Goal: Task Accomplishment & Management: Use online tool/utility

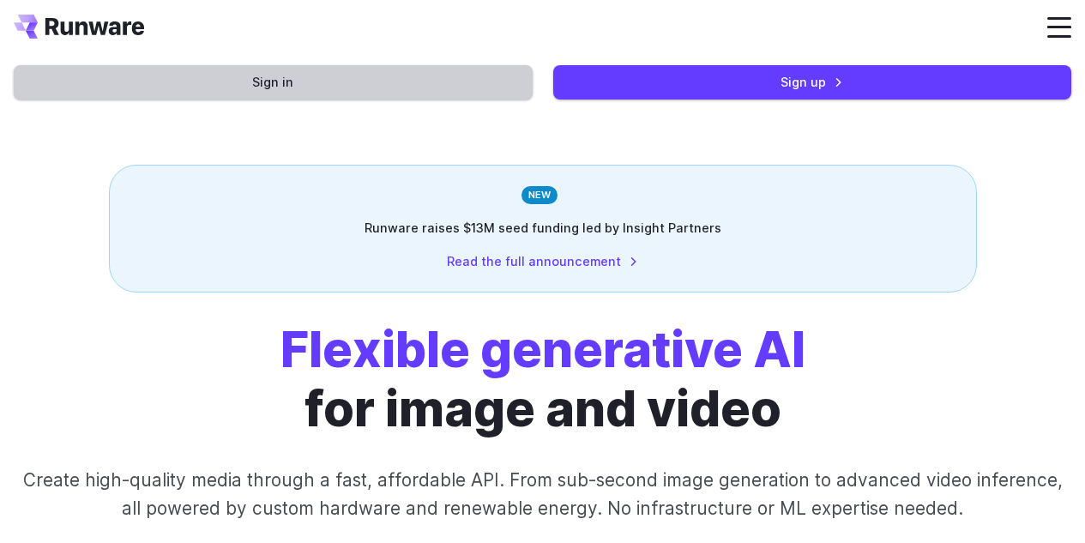
click at [497, 75] on link "Sign in" at bounding box center [273, 81] width 519 height 33
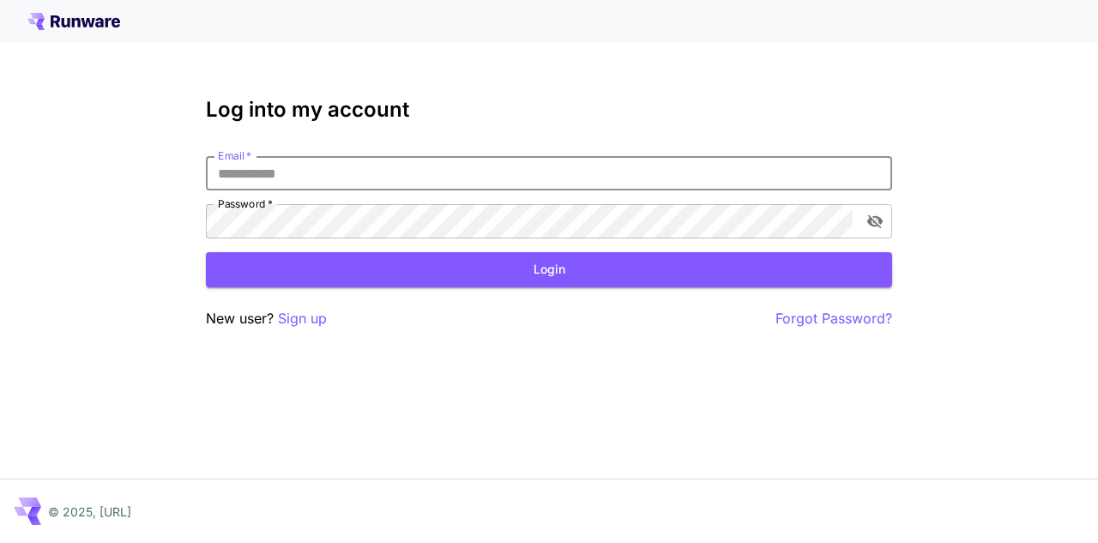
click at [554, 168] on input "Email   *" at bounding box center [549, 173] width 686 height 34
click at [302, 312] on p "Sign up" at bounding box center [302, 318] width 49 height 21
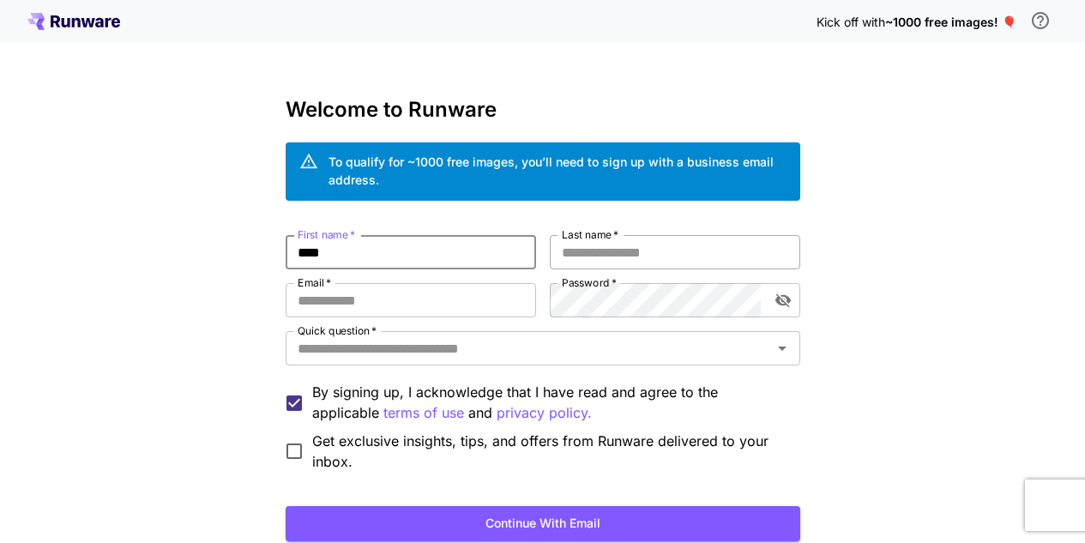
type input "****"
type input "******"
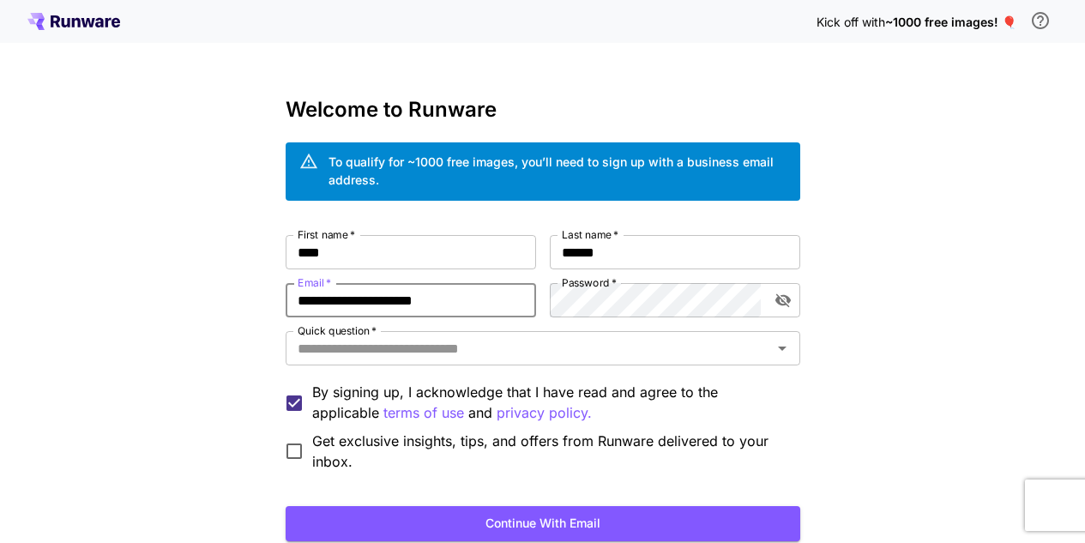
type input "**********"
click at [781, 303] on icon "toggle password visibility" at bounding box center [783, 300] width 17 height 17
click at [787, 300] on icon "toggle password visibility" at bounding box center [782, 300] width 15 height 11
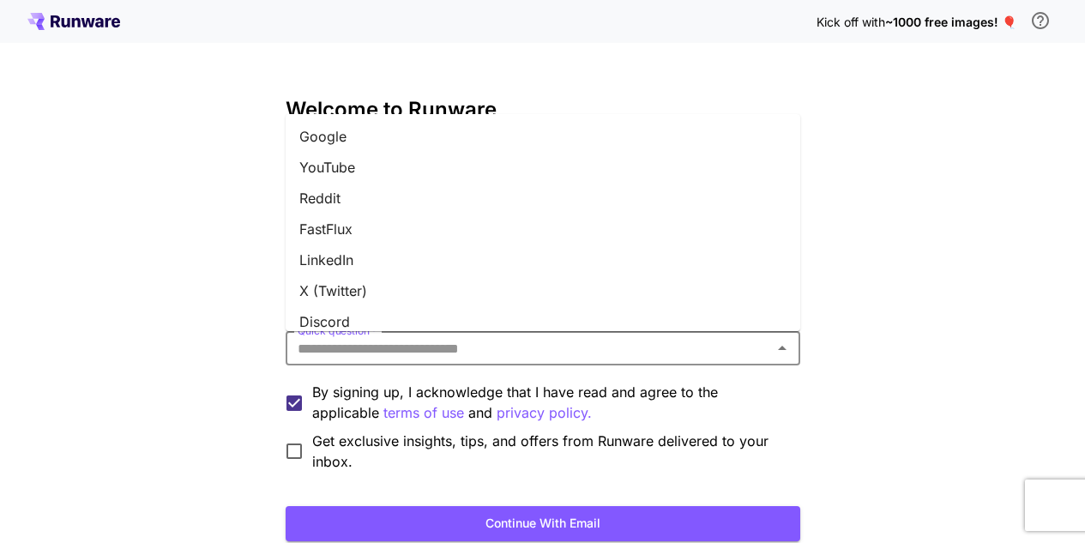
click at [640, 341] on input "Quick question   *" at bounding box center [529, 348] width 476 height 24
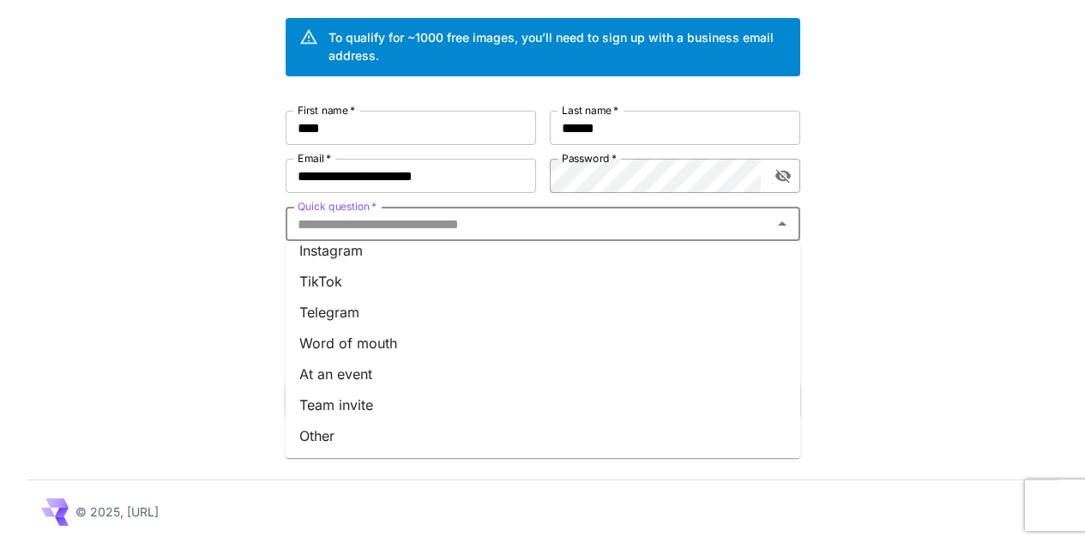
click at [383, 440] on li "Other" at bounding box center [543, 435] width 515 height 31
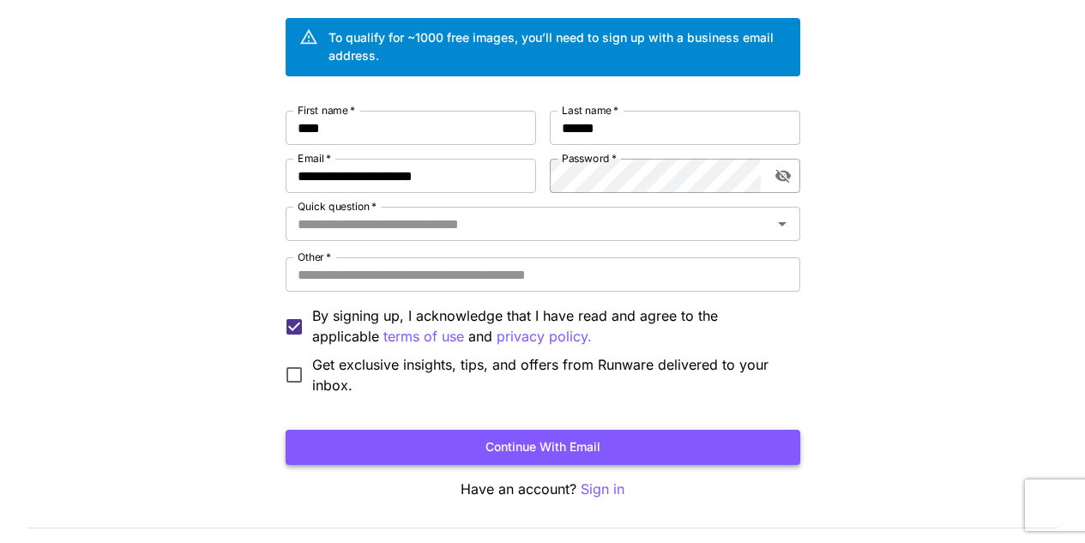
type input "*****"
click at [326, 436] on button "Continue with email" at bounding box center [543, 447] width 515 height 35
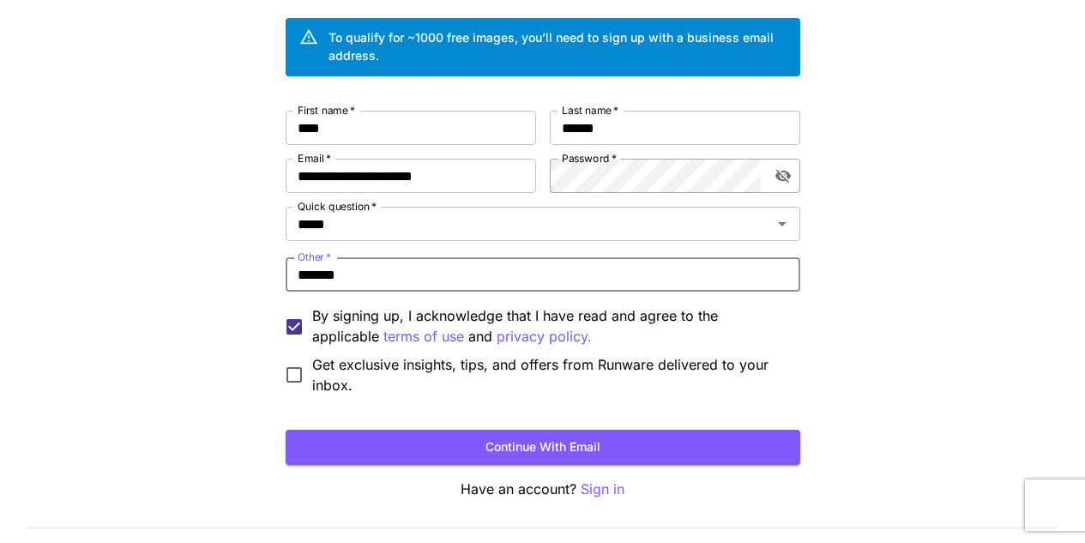
type input "*******"
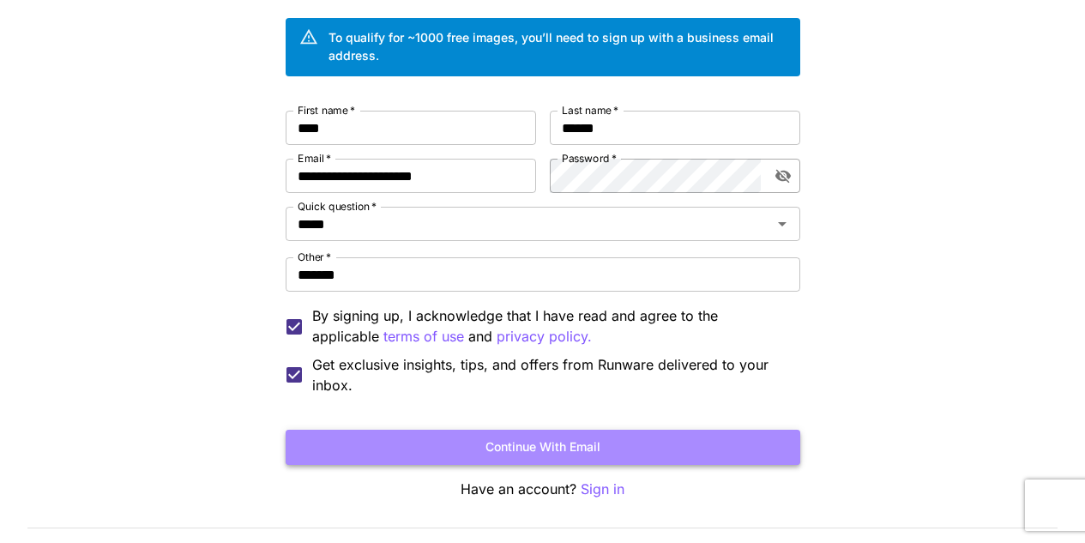
click at [371, 447] on button "Continue with email" at bounding box center [543, 447] width 515 height 35
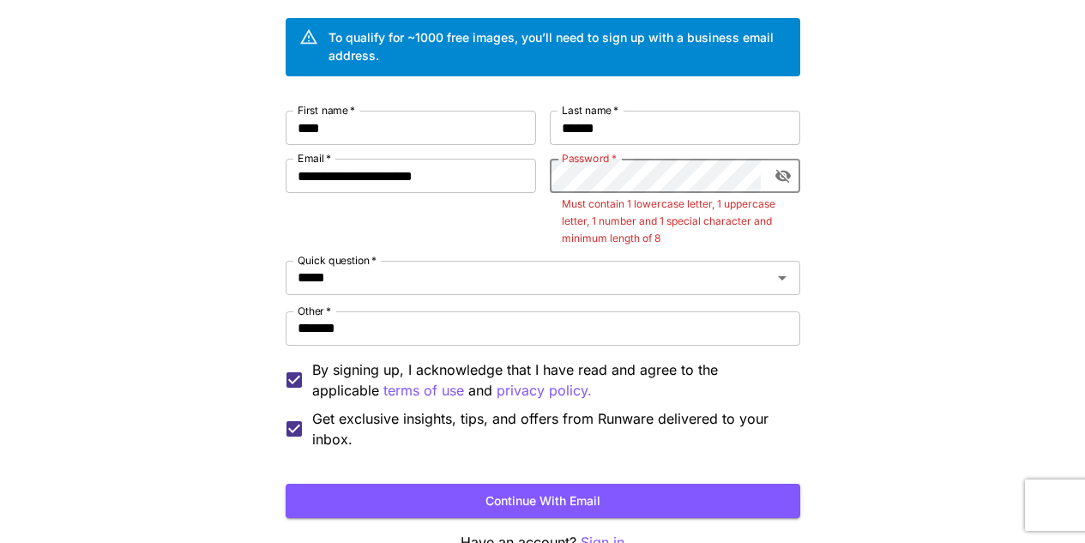
click at [781, 178] on icon "toggle password visibility" at bounding box center [783, 175] width 17 height 17
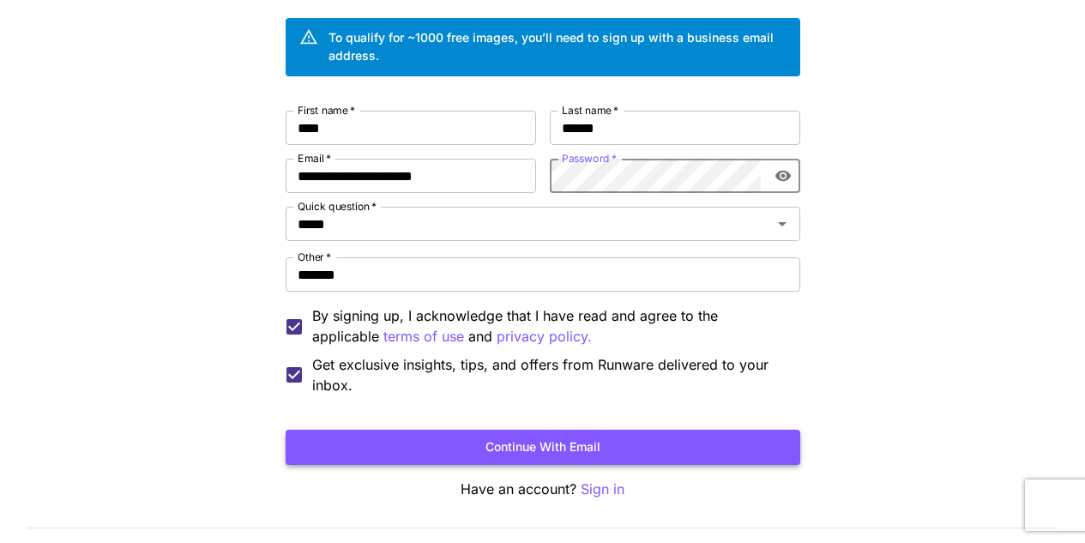
click at [624, 447] on button "Continue with email" at bounding box center [543, 447] width 515 height 35
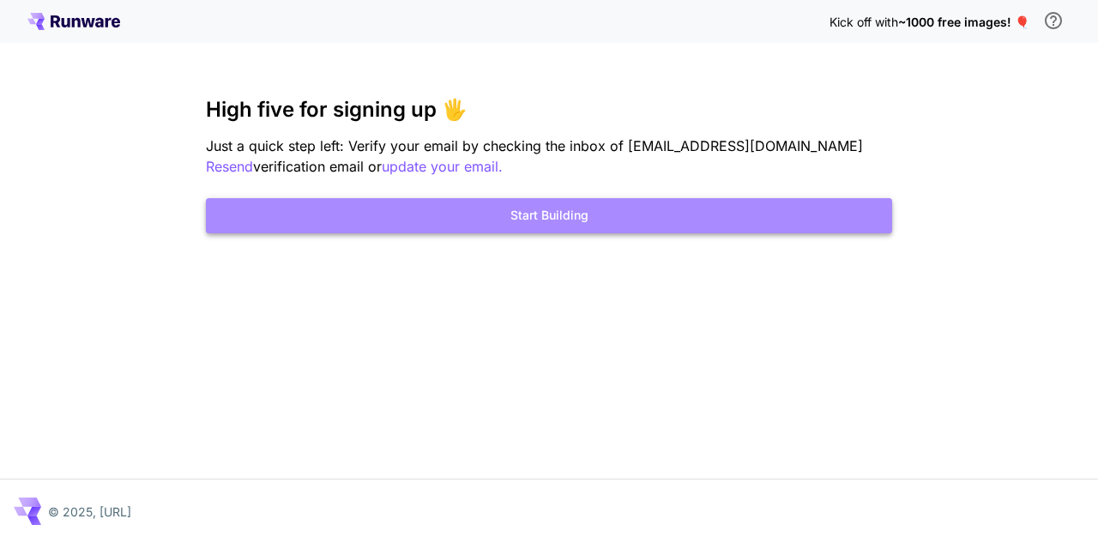
click at [613, 220] on button "Start Building" at bounding box center [549, 215] width 686 height 35
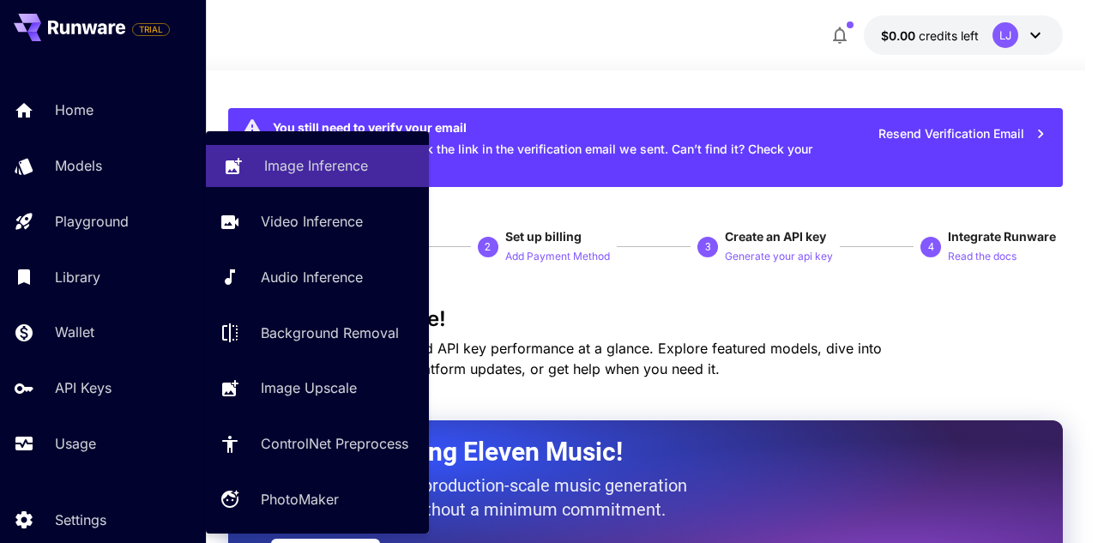
click at [278, 172] on p "Image Inference" at bounding box center [316, 165] width 104 height 21
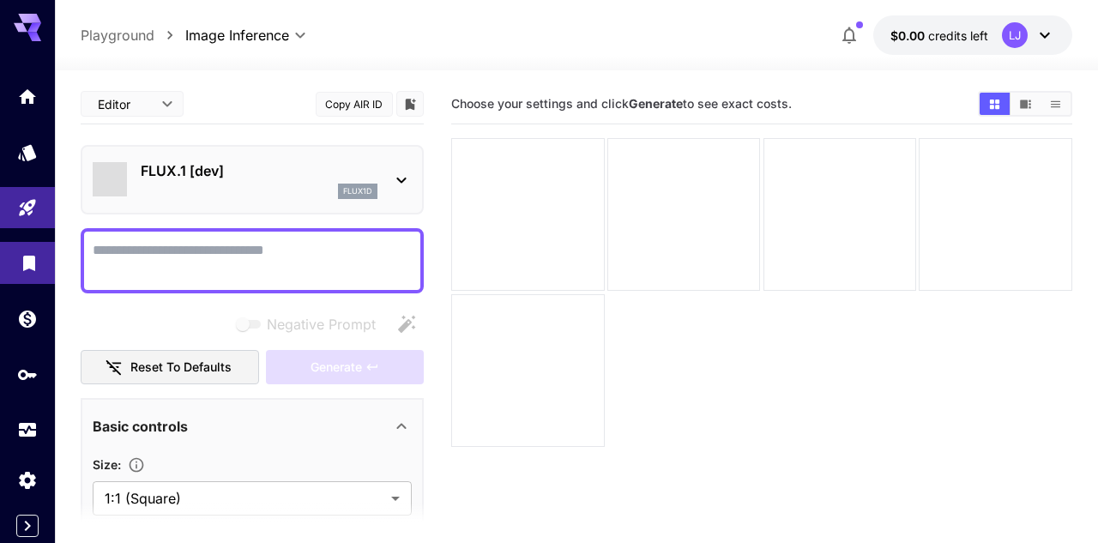
type input "**********"
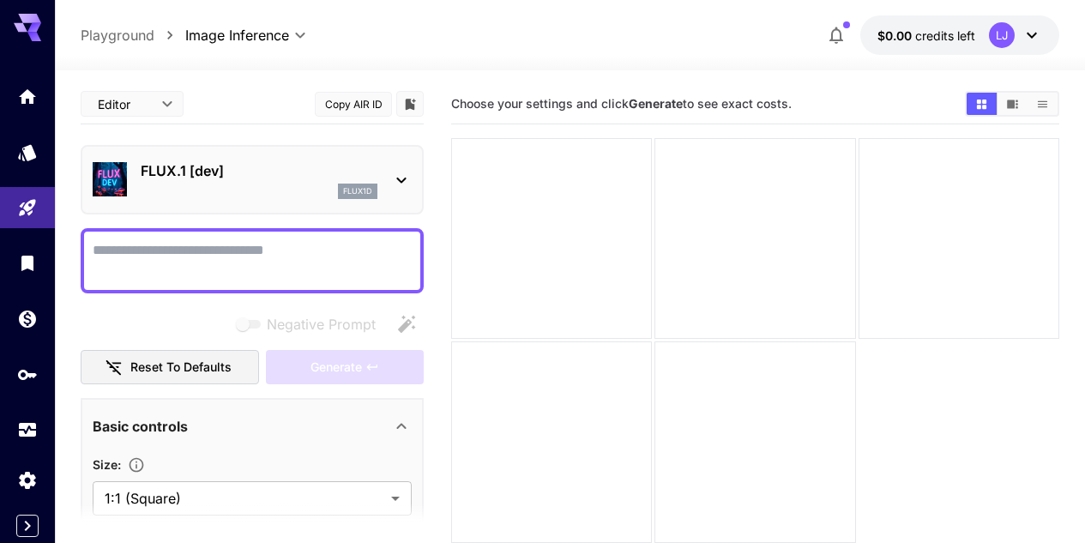
click at [398, 190] on icon at bounding box center [401, 180] width 21 height 21
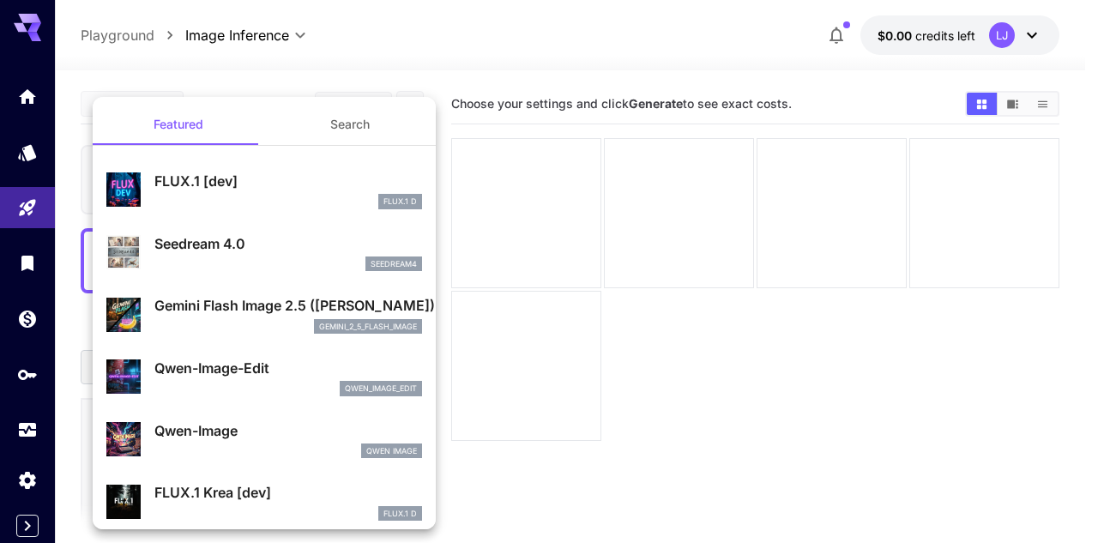
click at [342, 134] on button "Search" at bounding box center [350, 124] width 172 height 41
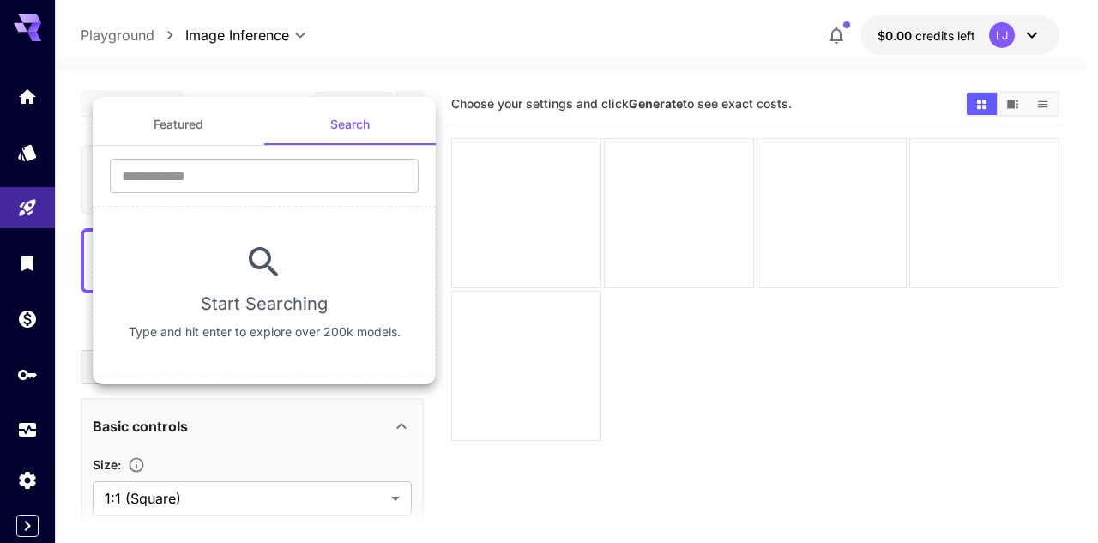
click at [250, 301] on h6 "Start Searching" at bounding box center [264, 303] width 127 height 27
click at [230, 335] on p "Type and hit enter to explore over 200k models." at bounding box center [265, 331] width 272 height 17
drag, startPoint x: 101, startPoint y: 314, endPoint x: 166, endPoint y: 306, distance: 65.6
click at [101, 315] on section "Start Searching Type and hit enter to explore over 200k models." at bounding box center [264, 292] width 343 height 172
drag, startPoint x: 247, startPoint y: 328, endPoint x: 260, endPoint y: 287, distance: 42.3
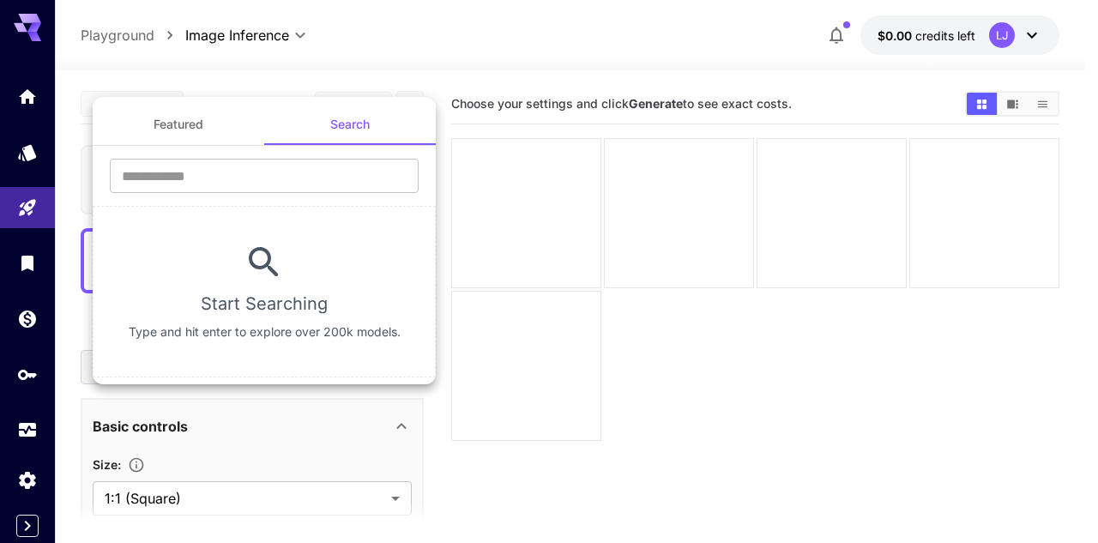
click at [246, 329] on p "Type and hit enter to explore over 200k models." at bounding box center [265, 331] width 272 height 17
click at [267, 251] on icon at bounding box center [263, 261] width 29 height 29
click at [275, 184] on input "text" at bounding box center [264, 176] width 309 height 34
type input "*"
click at [428, 54] on div at bounding box center [549, 271] width 1098 height 543
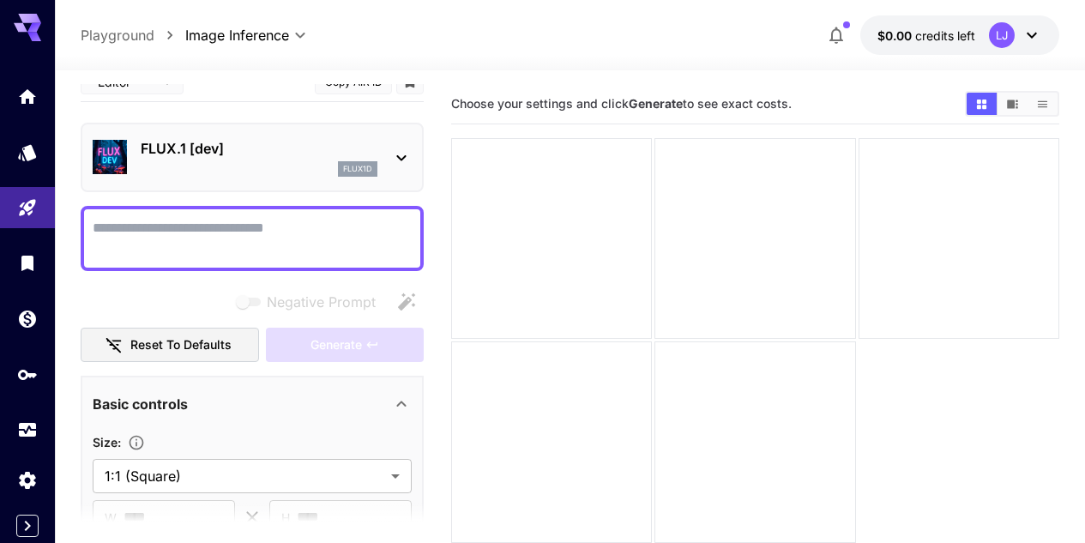
scroll to position [26, 0]
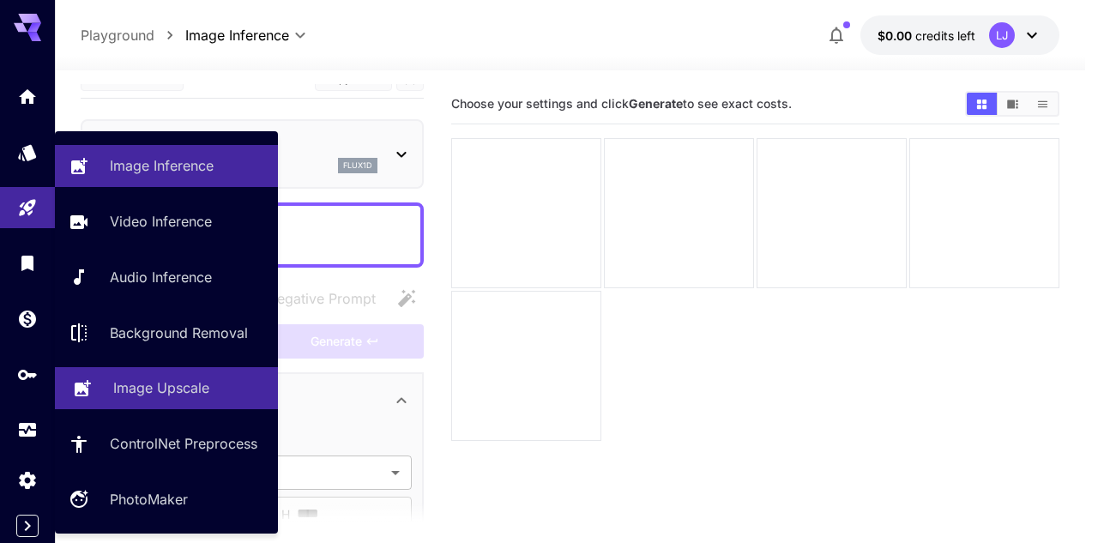
click at [130, 394] on p "Image Upscale" at bounding box center [161, 387] width 96 height 21
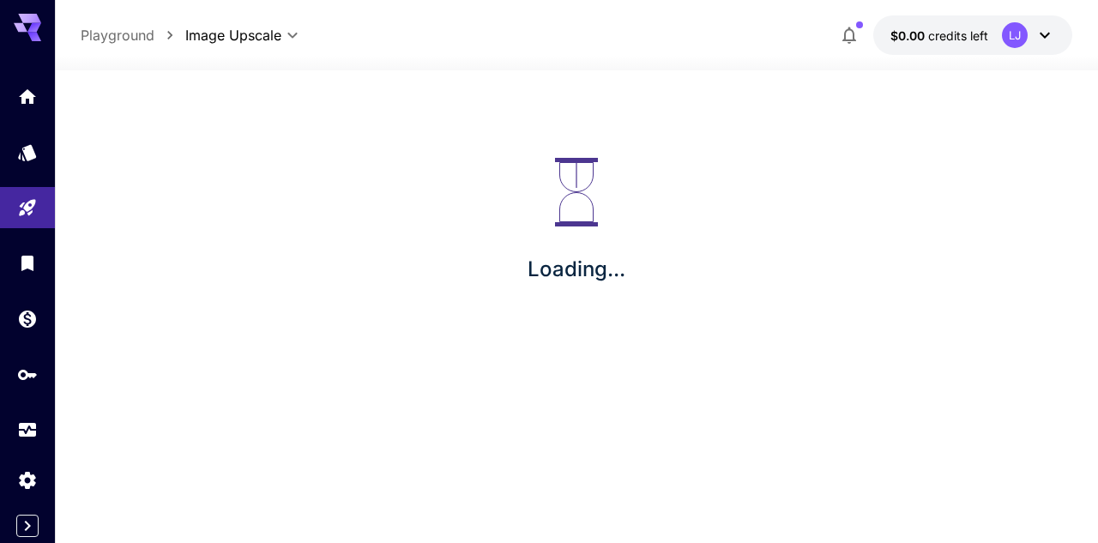
type input "**********"
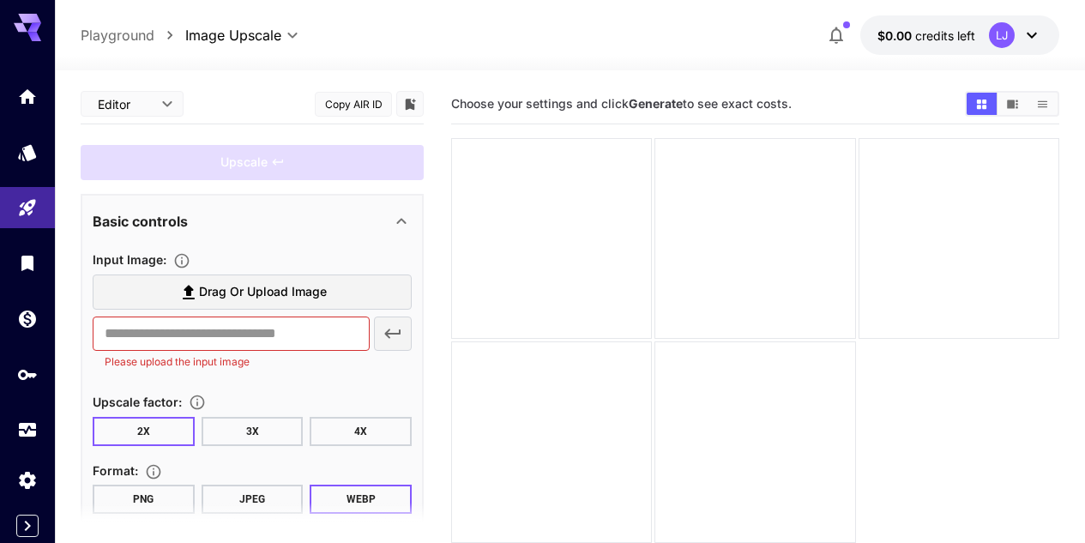
scroll to position [78, 0]
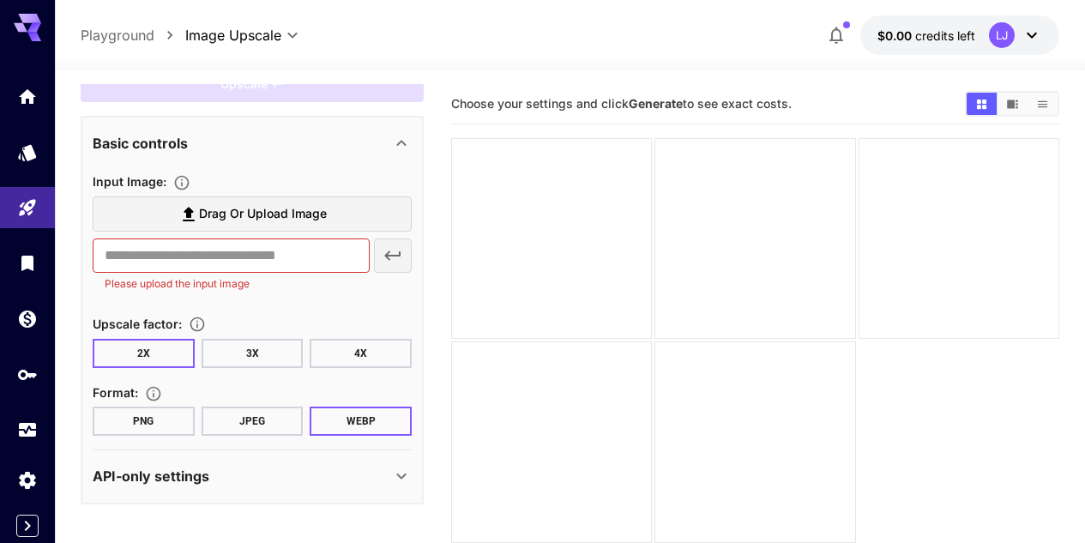
click at [158, 427] on button "PNG" at bounding box center [144, 421] width 102 height 29
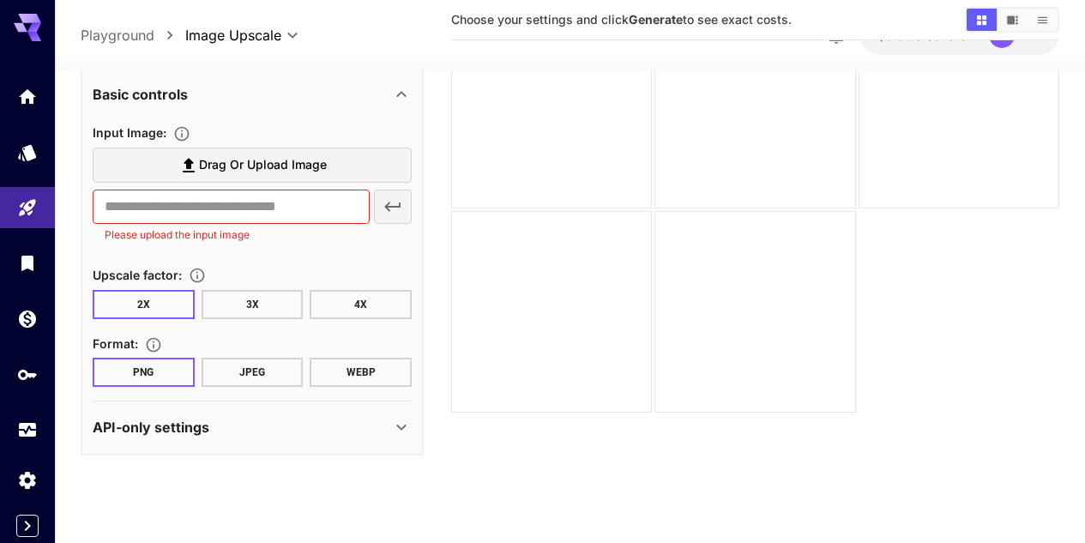
scroll to position [136, 0]
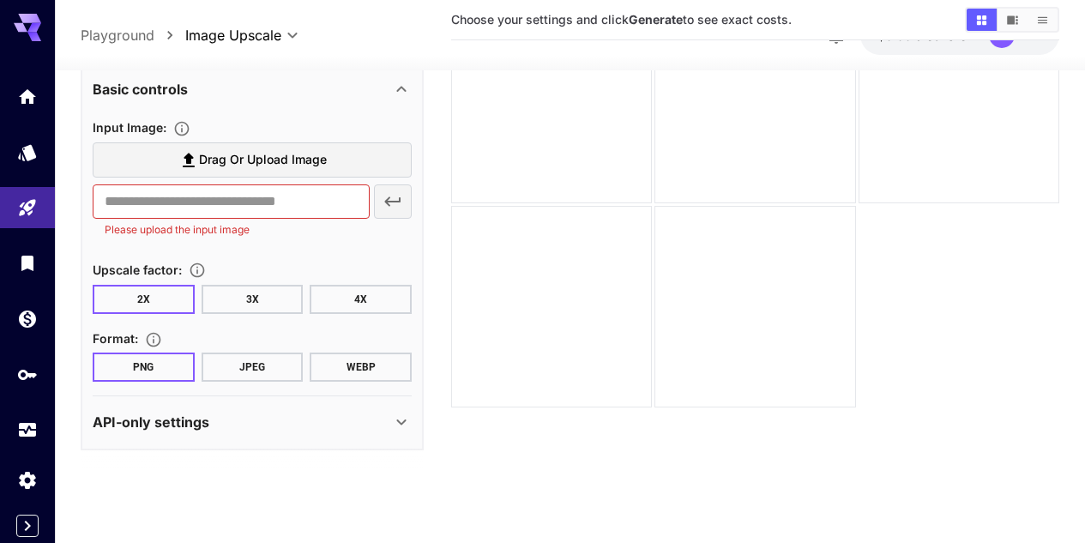
click at [399, 419] on icon at bounding box center [401, 422] width 21 height 21
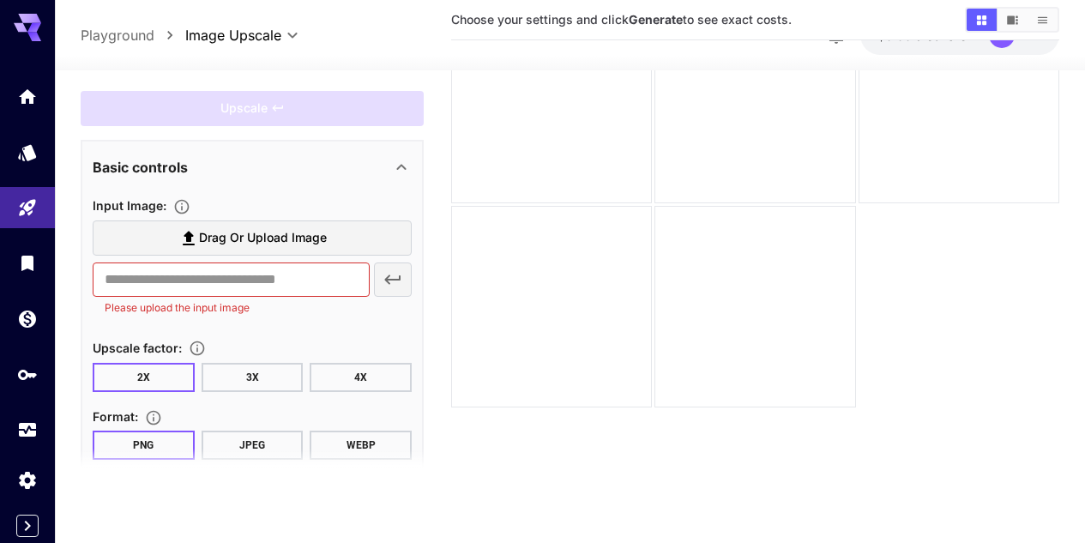
scroll to position [0, 0]
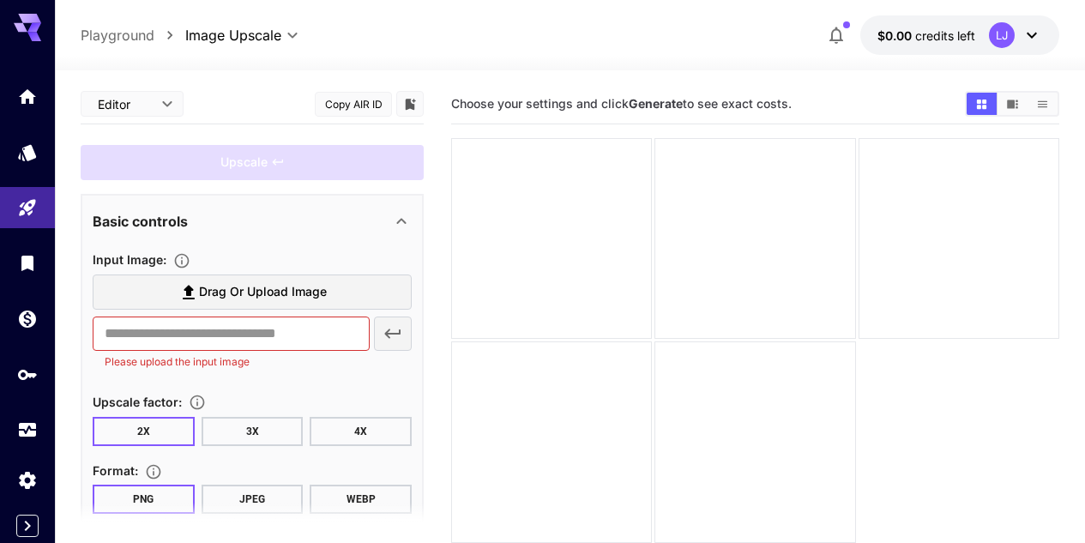
click at [244, 291] on span "Drag or upload image" at bounding box center [263, 291] width 128 height 21
click at [0, 0] on input "Drag or upload image" at bounding box center [0, 0] width 0 height 0
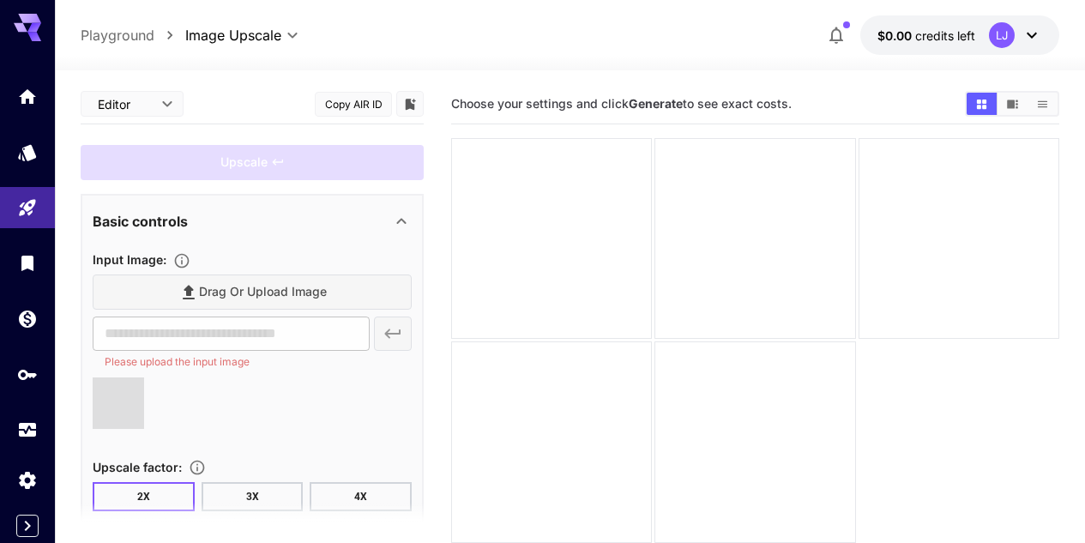
type input "**********"
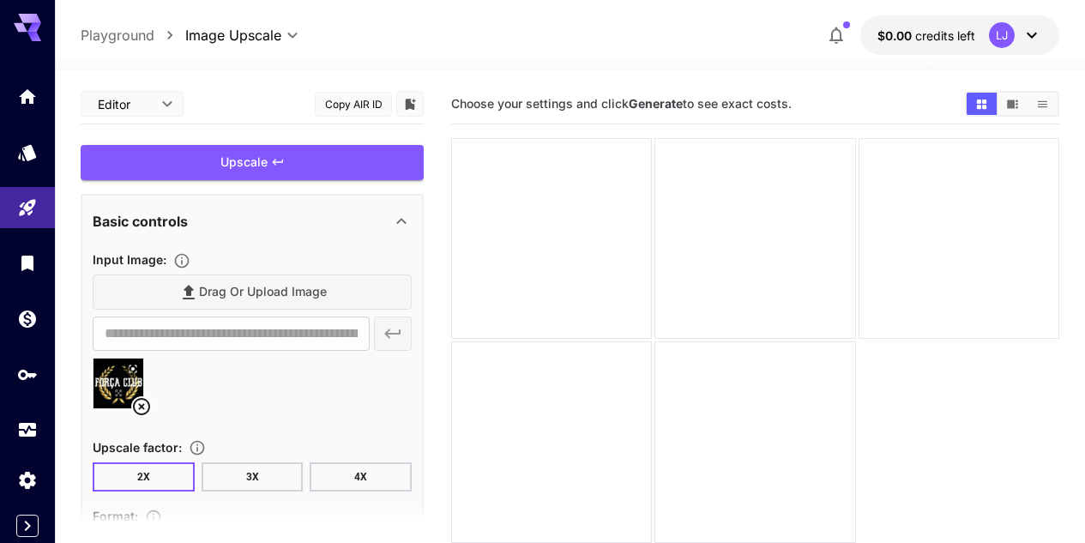
click at [1027, 33] on icon at bounding box center [1032, 36] width 10 height 6
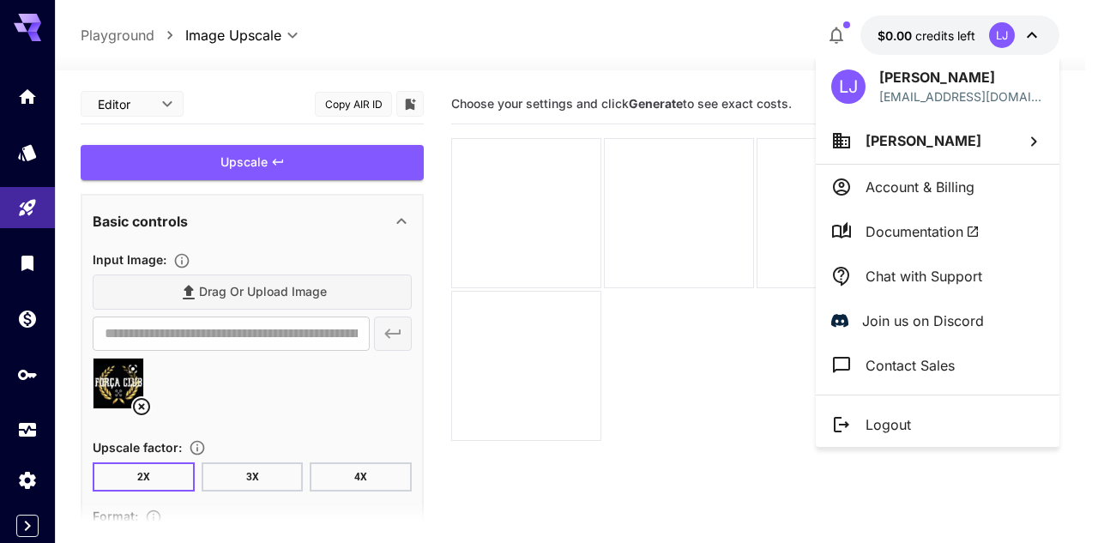
click at [740, 73] on div at bounding box center [549, 271] width 1098 height 543
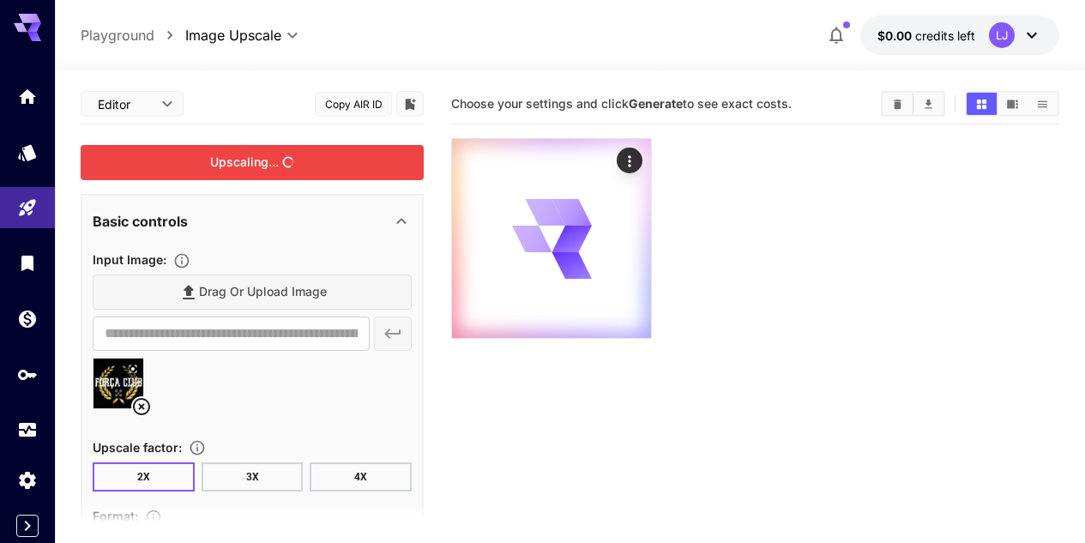
click at [361, 170] on div "Upscaling..." at bounding box center [252, 162] width 343 height 35
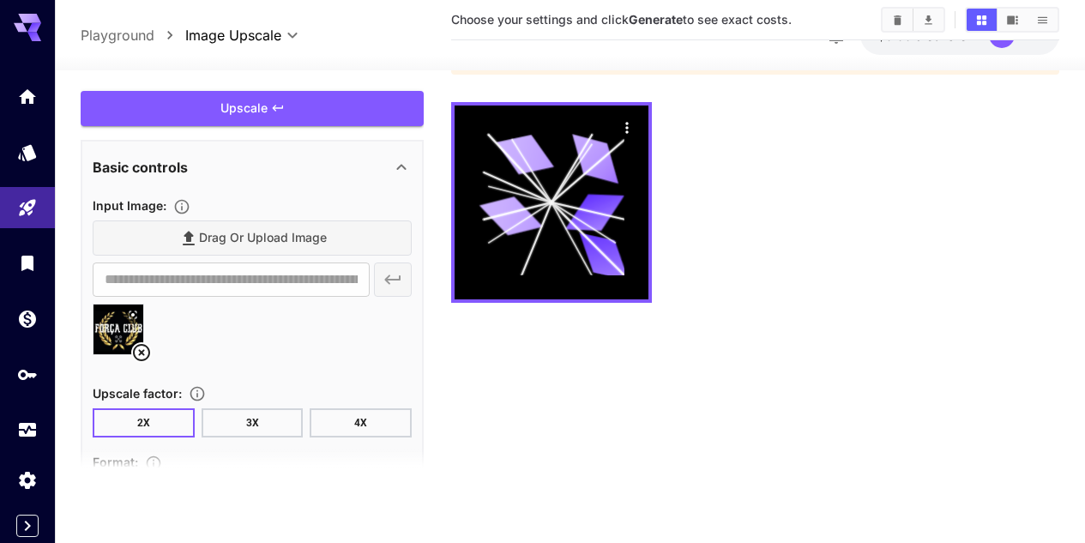
scroll to position [15, 0]
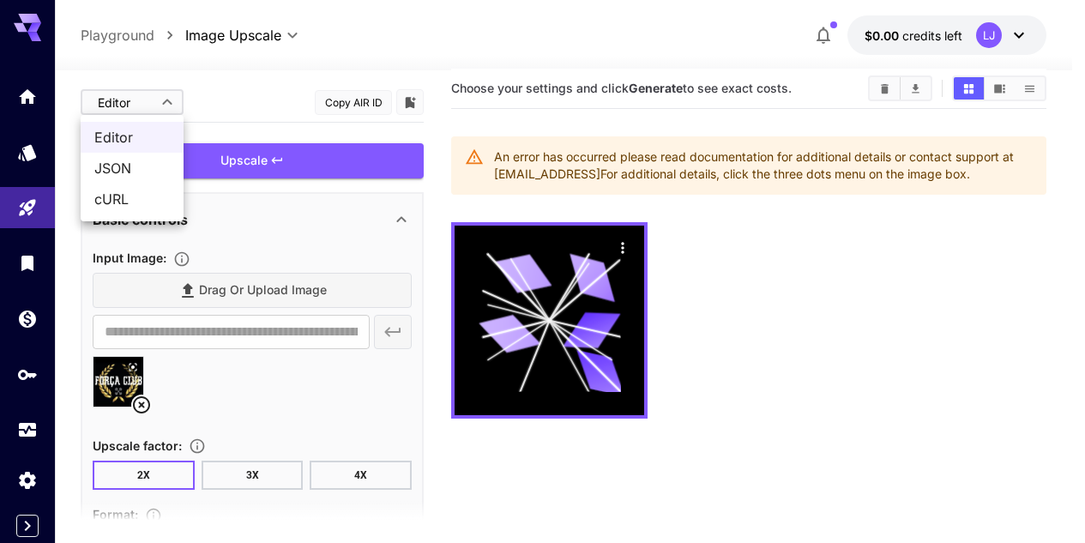
click at [135, 105] on body "**********" at bounding box center [542, 324] width 1085 height 678
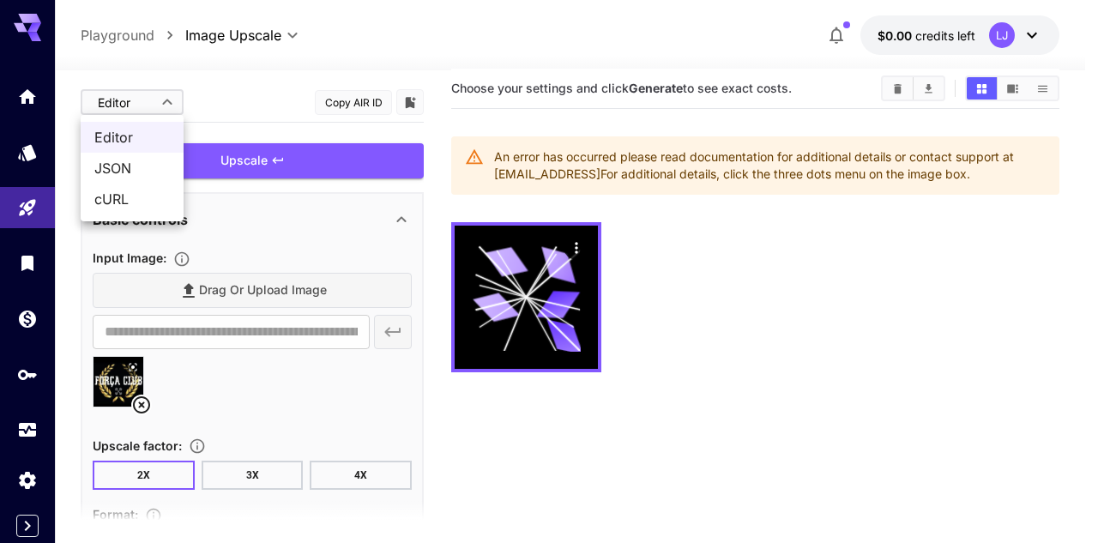
click at [136, 105] on div at bounding box center [549, 271] width 1098 height 543
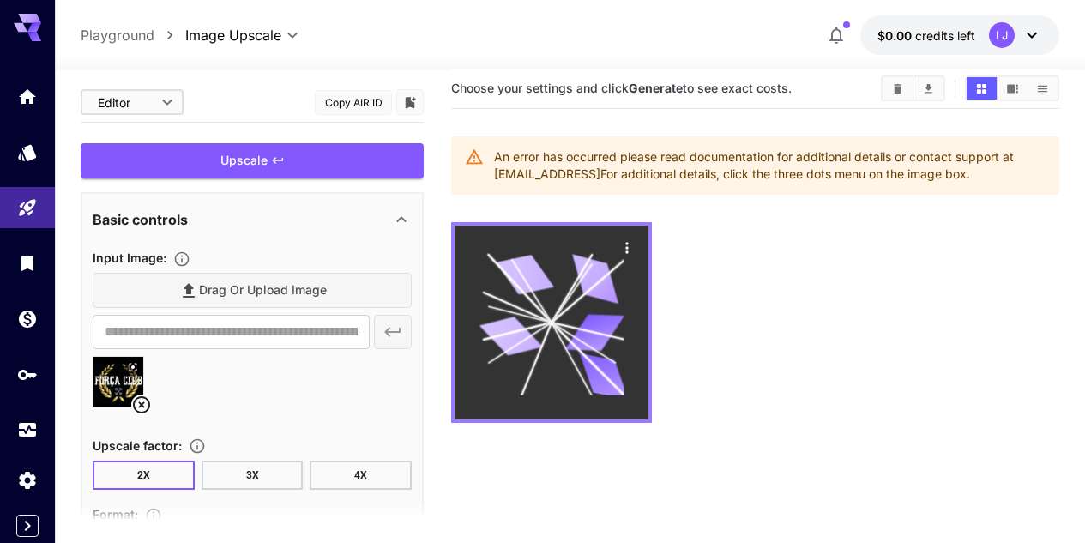
click at [636, 255] on button "Actions" at bounding box center [627, 247] width 26 height 26
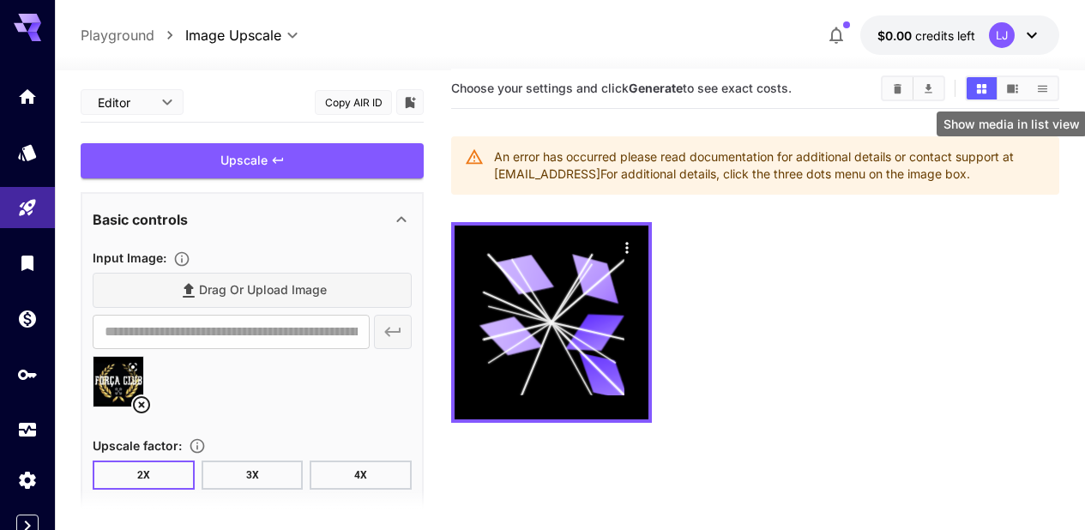
click at [1053, 93] on button "Show media in list view" at bounding box center [1043, 88] width 30 height 22
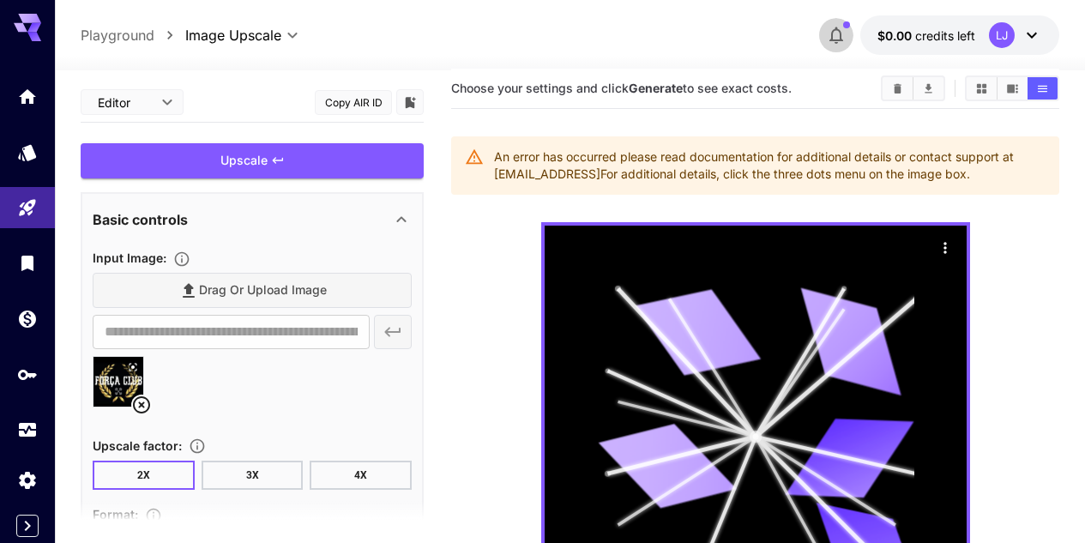
click at [835, 37] on icon "button" at bounding box center [836, 35] width 21 height 21
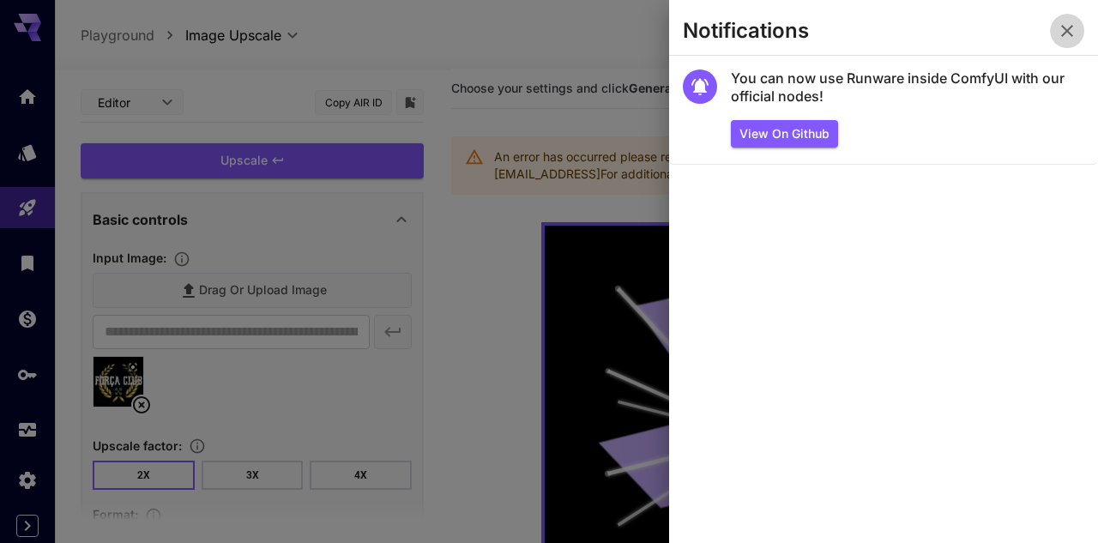
drag, startPoint x: 1068, startPoint y: 36, endPoint x: 1038, endPoint y: 47, distance: 32.0
click at [1067, 37] on icon "button" at bounding box center [1067, 31] width 21 height 21
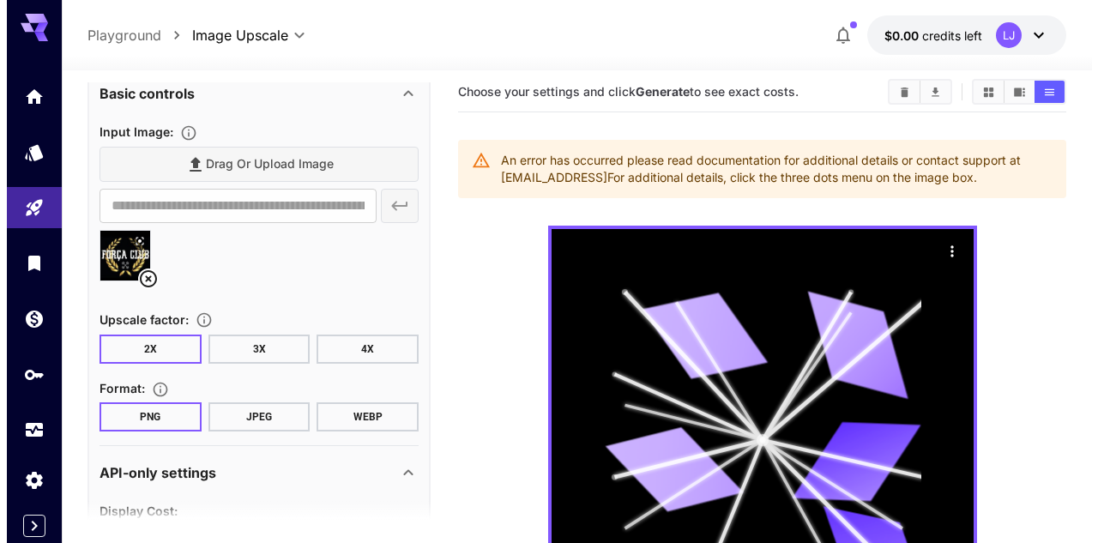
scroll to position [359, 0]
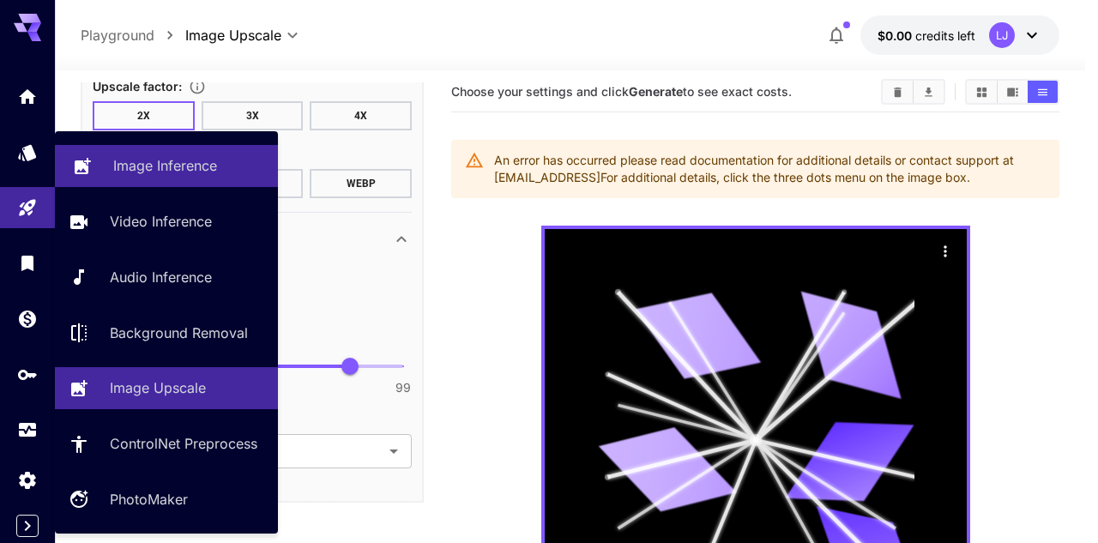
click at [144, 167] on p "Image Inference" at bounding box center [165, 165] width 104 height 21
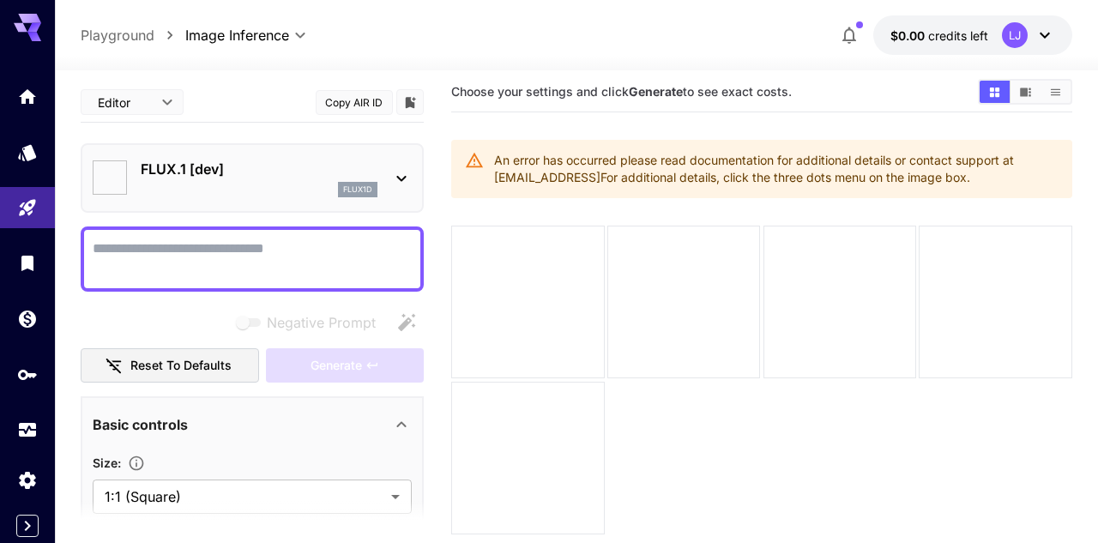
type input "**********"
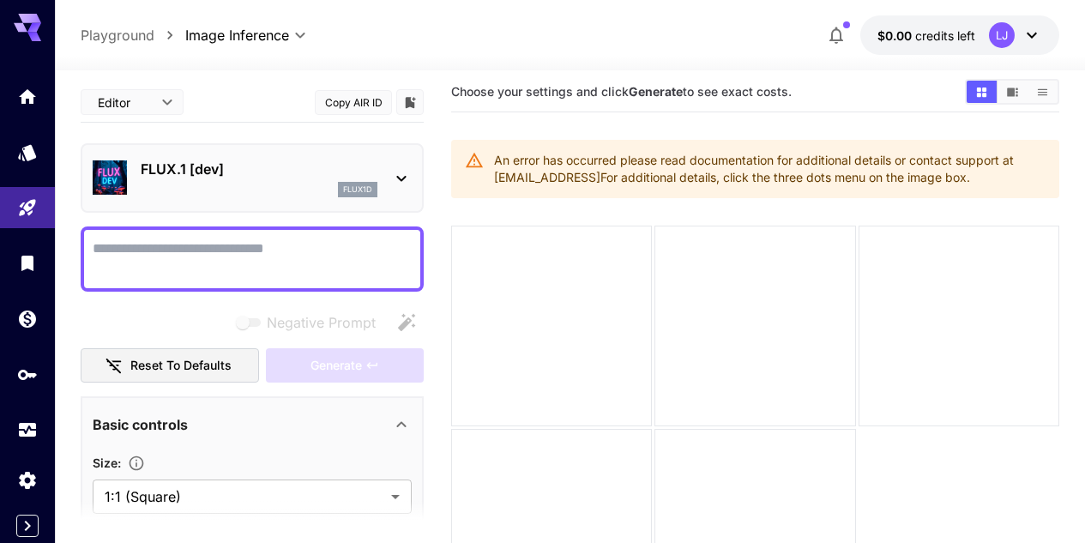
click at [388, 157] on div "FLUX.1 [dev] flux1d" at bounding box center [252, 178] width 319 height 52
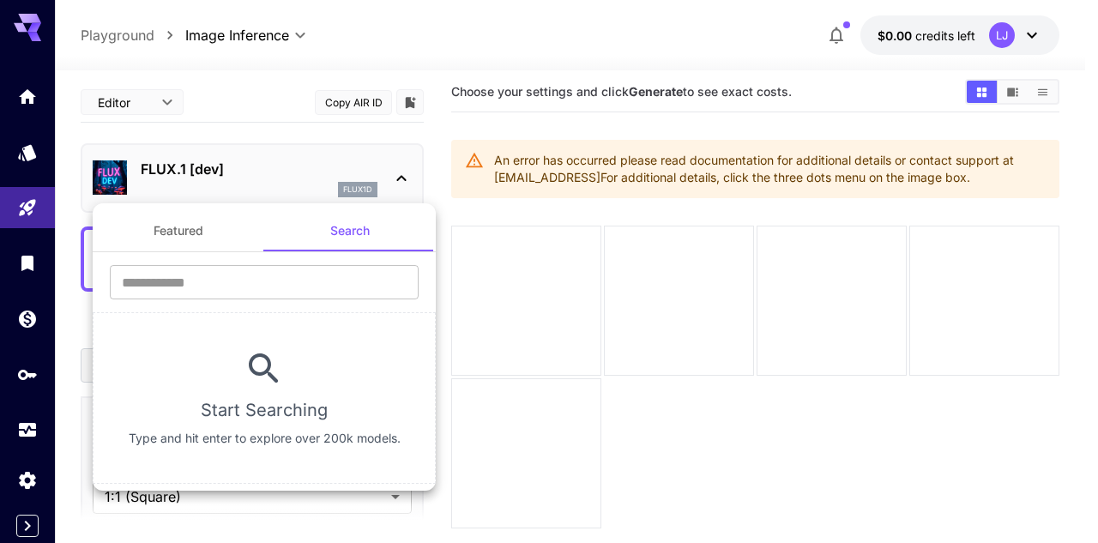
click at [397, 172] on div at bounding box center [549, 271] width 1098 height 543
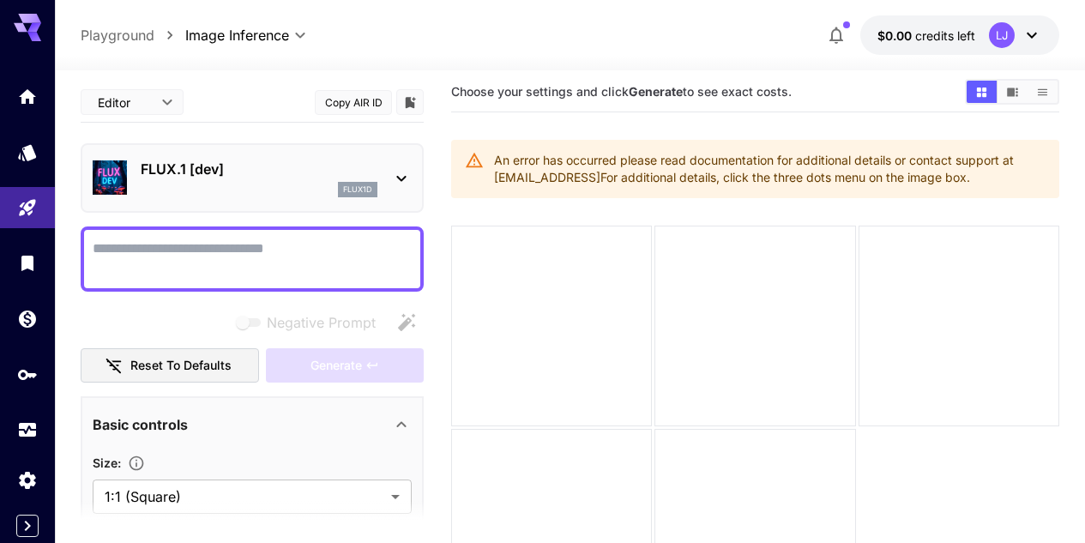
click at [409, 170] on icon at bounding box center [401, 178] width 21 height 21
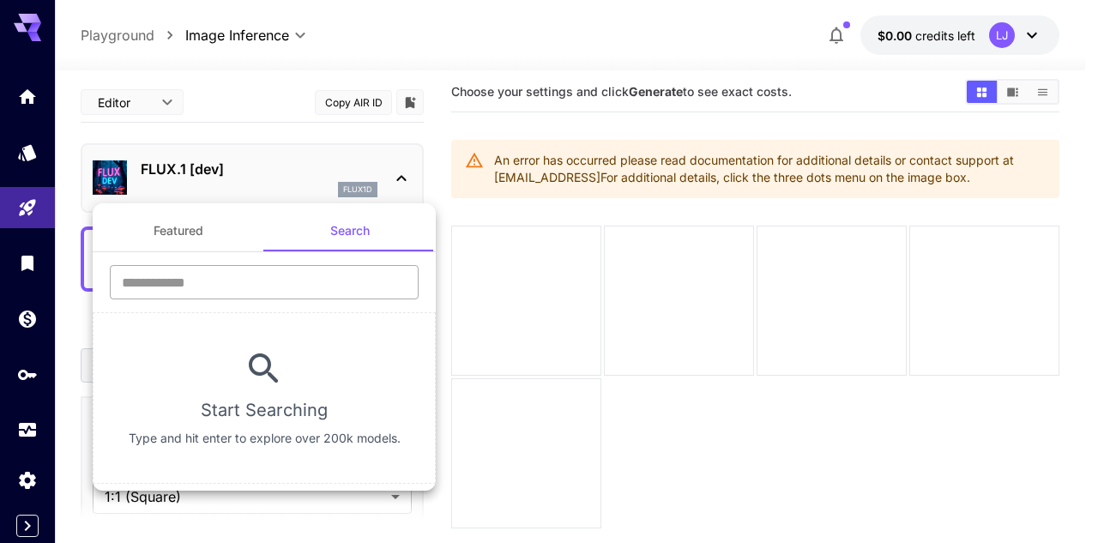
click at [324, 295] on input "text" at bounding box center [264, 282] width 309 height 34
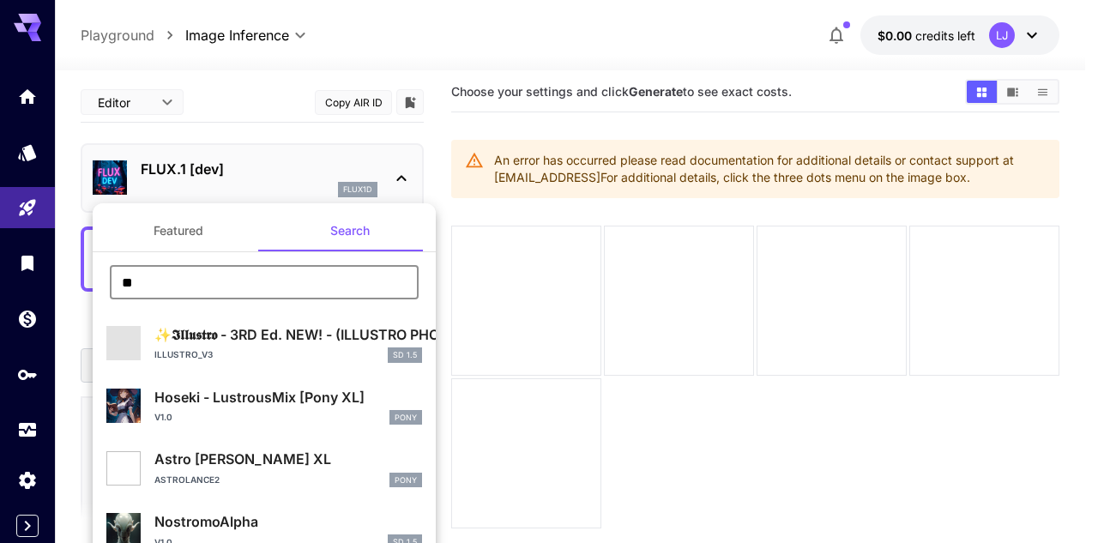
type input "*"
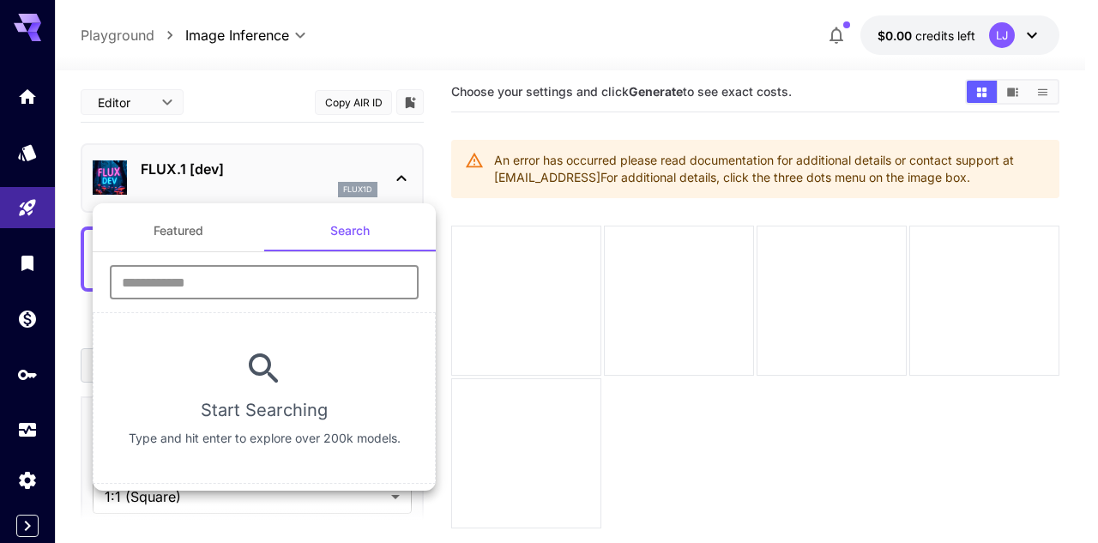
click at [190, 232] on button "Featured" at bounding box center [179, 230] width 172 height 41
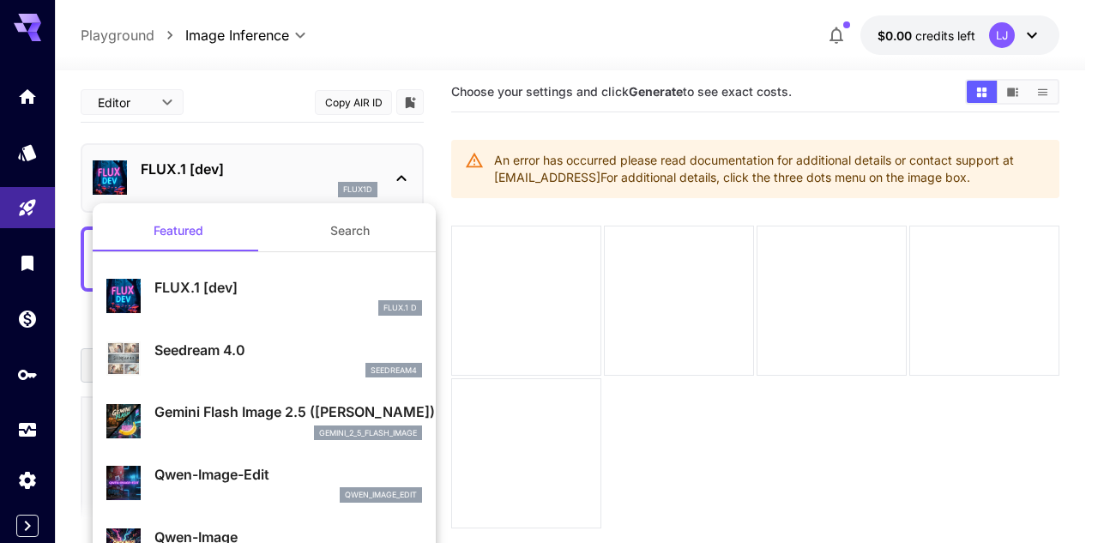
click at [370, 215] on button "Search" at bounding box center [350, 230] width 172 height 41
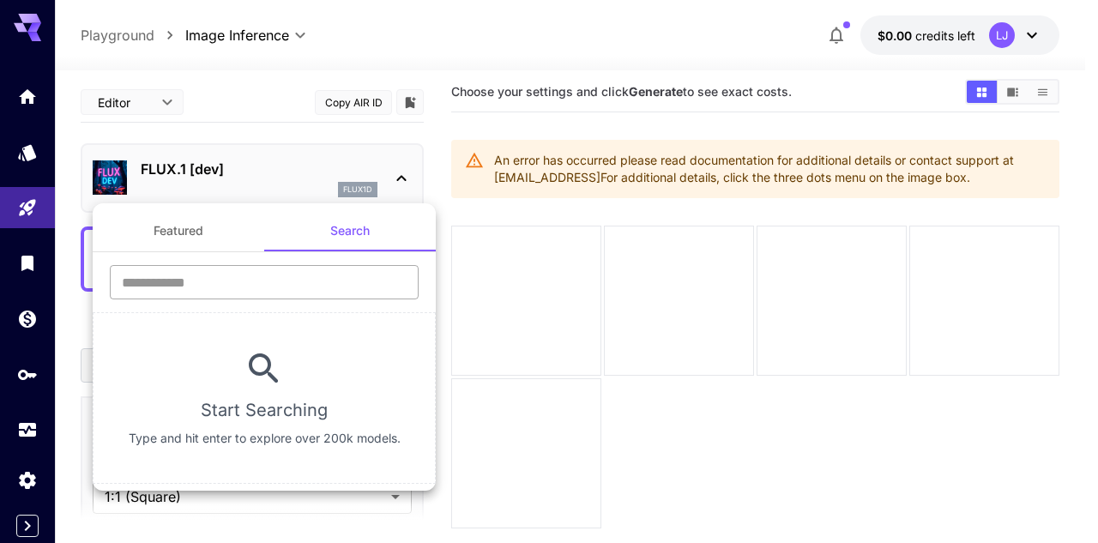
click at [307, 279] on input "text" at bounding box center [264, 282] width 309 height 34
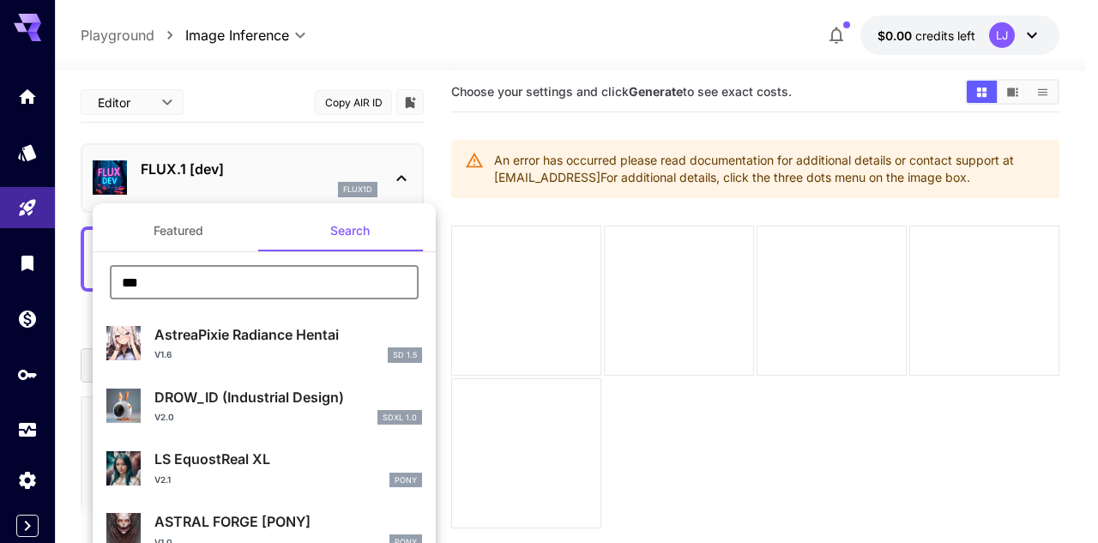
scroll to position [27, 0]
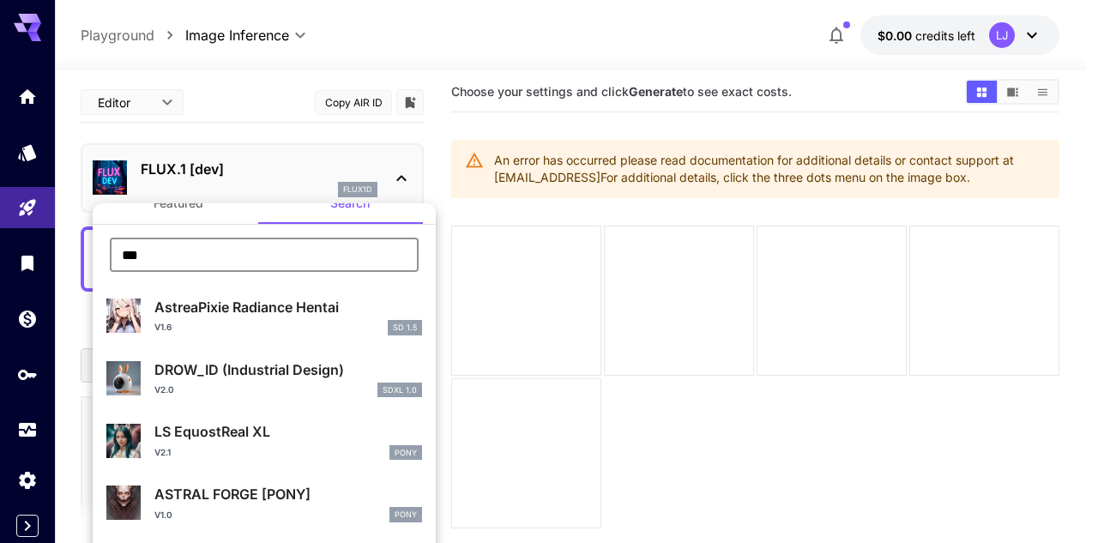
type input "***"
click at [249, 418] on div "LS EquostReal XL v2.1 Pony" at bounding box center [264, 440] width 316 height 52
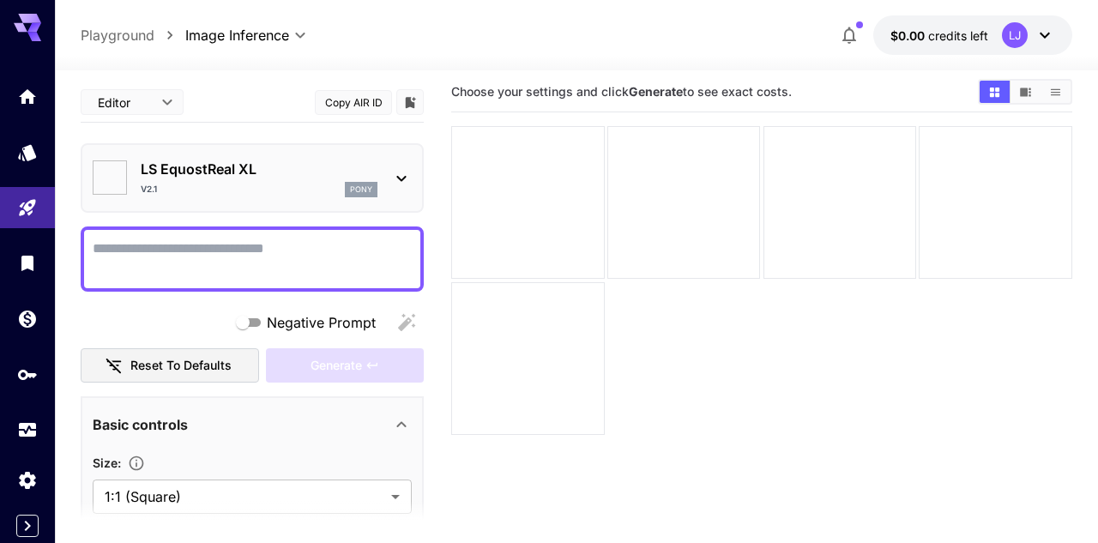
type input "**"
type input "***"
type input "*******"
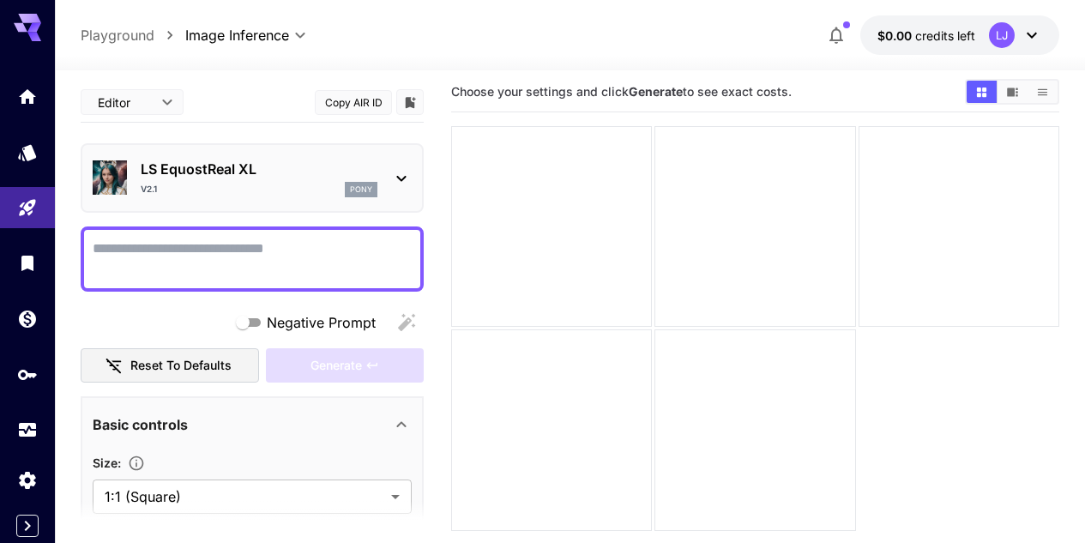
click at [337, 265] on textarea "Negative Prompt" at bounding box center [252, 258] width 319 height 41
click at [411, 181] on icon at bounding box center [401, 178] width 21 height 21
